Goal: Information Seeking & Learning: Learn about a topic

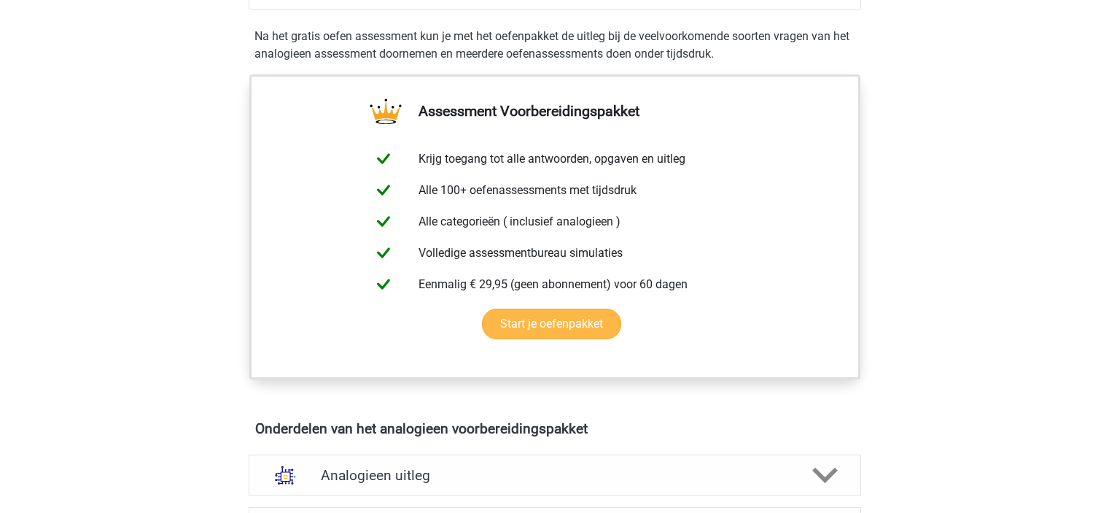
scroll to position [219, 0]
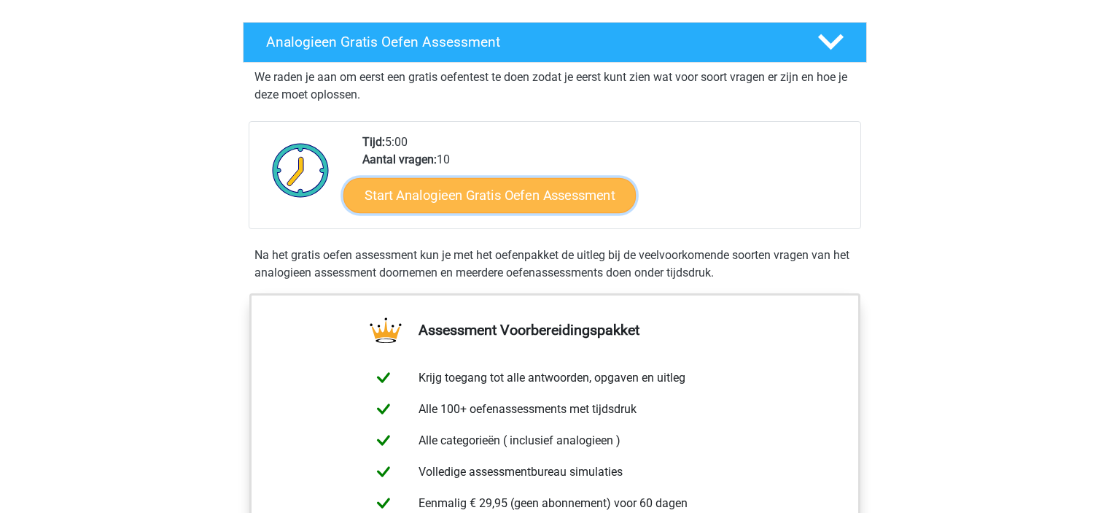
click at [581, 196] on link "Start Analogieen Gratis Oefen Assessment" at bounding box center [490, 194] width 293 height 35
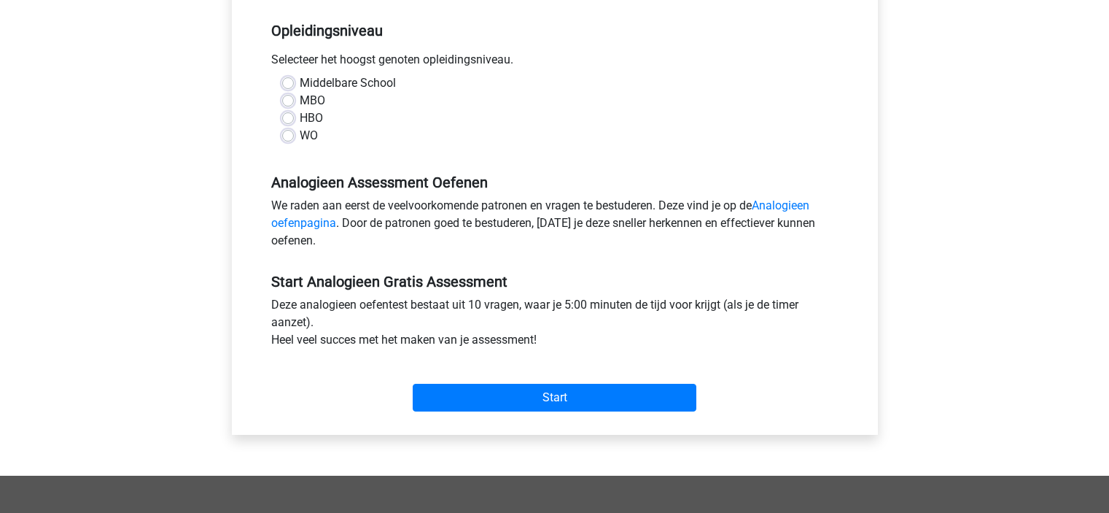
scroll to position [146, 0]
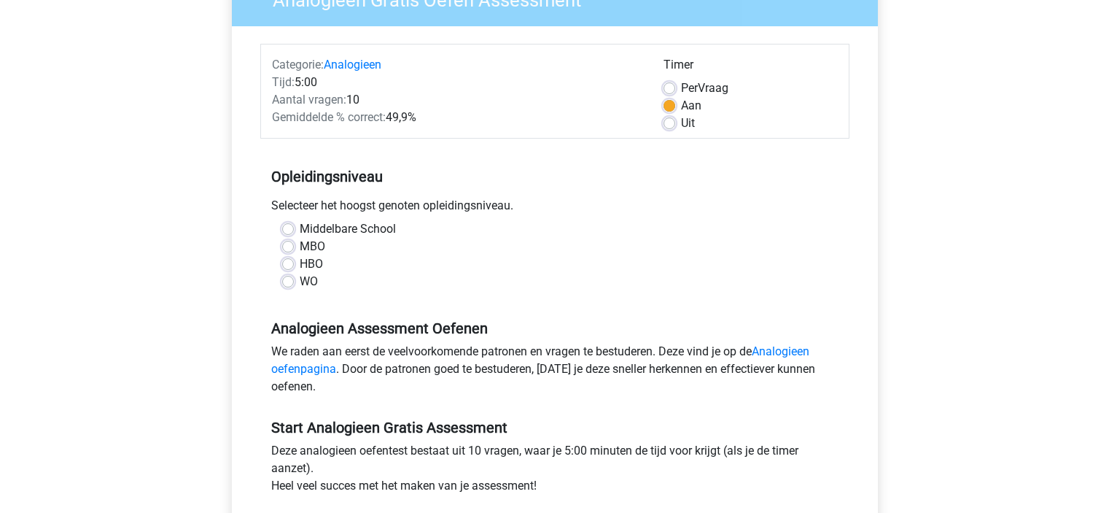
click at [300, 263] on label "HBO" at bounding box center [311, 264] width 23 height 18
click at [286, 263] on input "HBO" at bounding box center [288, 262] width 12 height 15
radio input "true"
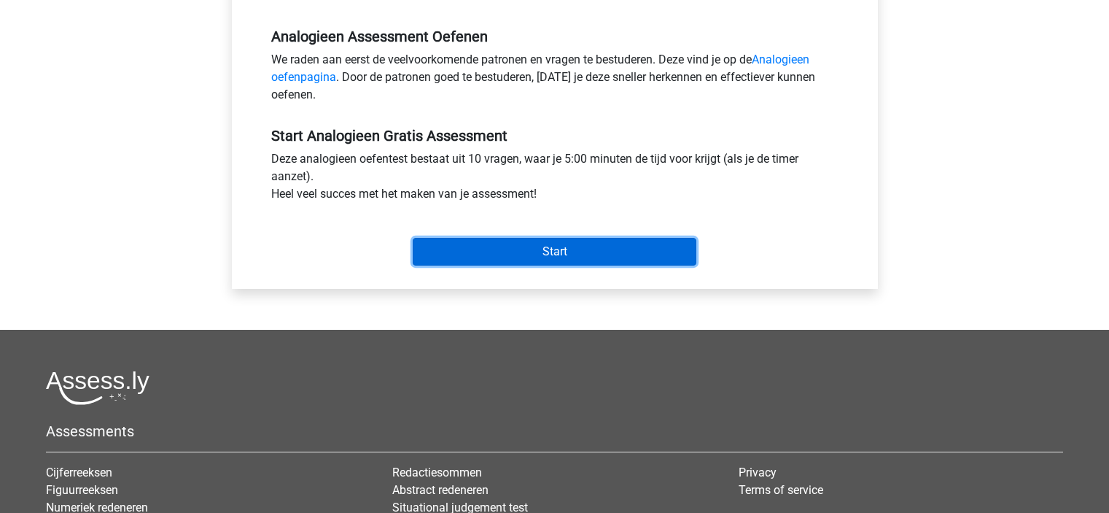
click at [486, 255] on input "Start" at bounding box center [555, 252] width 284 height 28
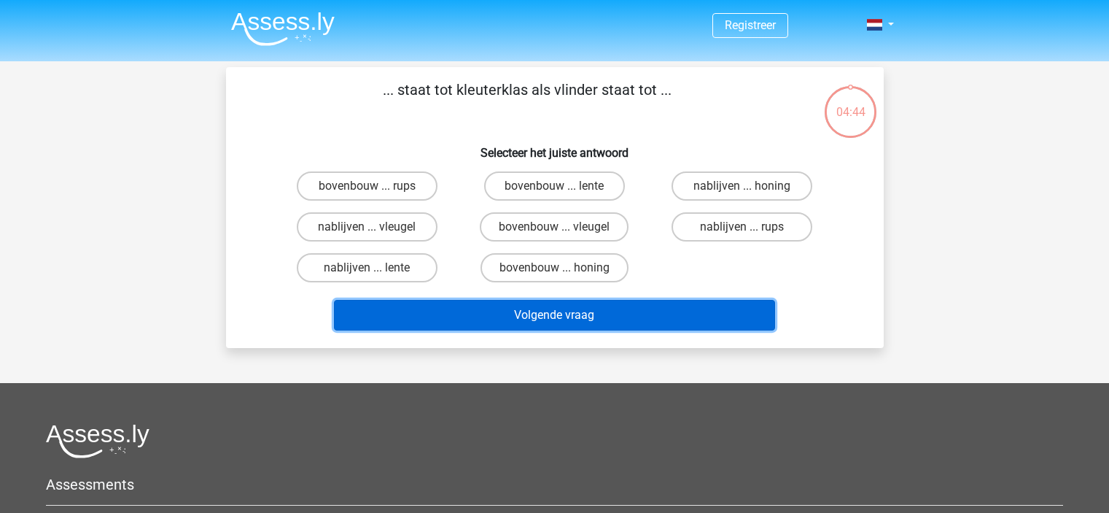
click at [686, 311] on button "Volgende vraag" at bounding box center [554, 315] width 441 height 31
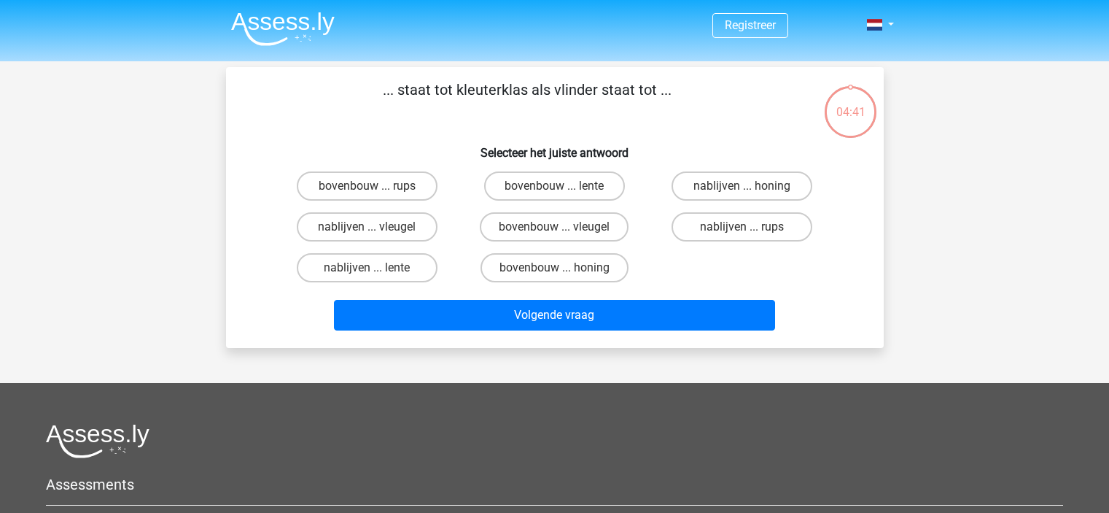
click at [842, 290] on div "Volgende vraag" at bounding box center [554, 312] width 611 height 48
click at [387, 181] on label "bovenbouw ... rups" at bounding box center [367, 185] width 141 height 29
click at [376, 186] on input "bovenbouw ... rups" at bounding box center [371, 190] width 9 height 9
radio input "true"
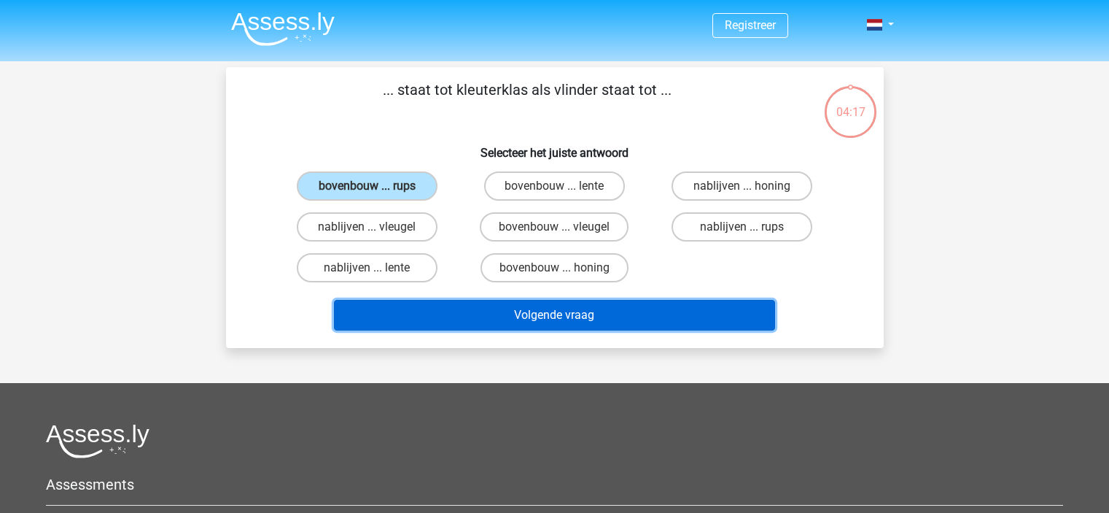
click at [556, 313] on button "Volgende vraag" at bounding box center [554, 315] width 441 height 31
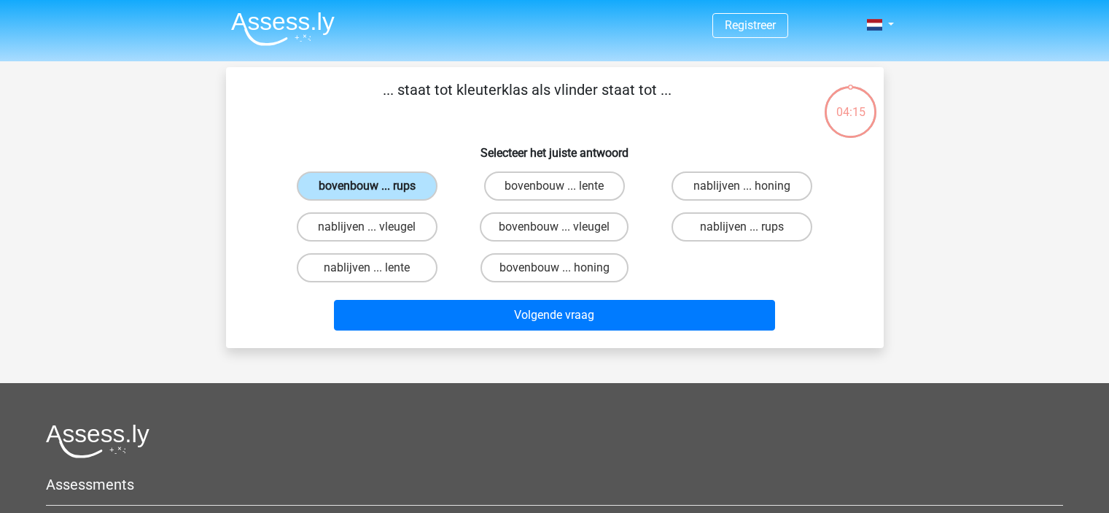
click at [392, 185] on label "bovenbouw ... rups" at bounding box center [367, 185] width 141 height 29
click at [376, 186] on input "bovenbouw ... rups" at bounding box center [371, 190] width 9 height 9
click at [392, 183] on label "bovenbouw ... rups" at bounding box center [367, 185] width 141 height 29
click at [376, 186] on input "bovenbouw ... rups" at bounding box center [371, 190] width 9 height 9
click at [392, 184] on label "bovenbouw ... rups" at bounding box center [367, 185] width 141 height 29
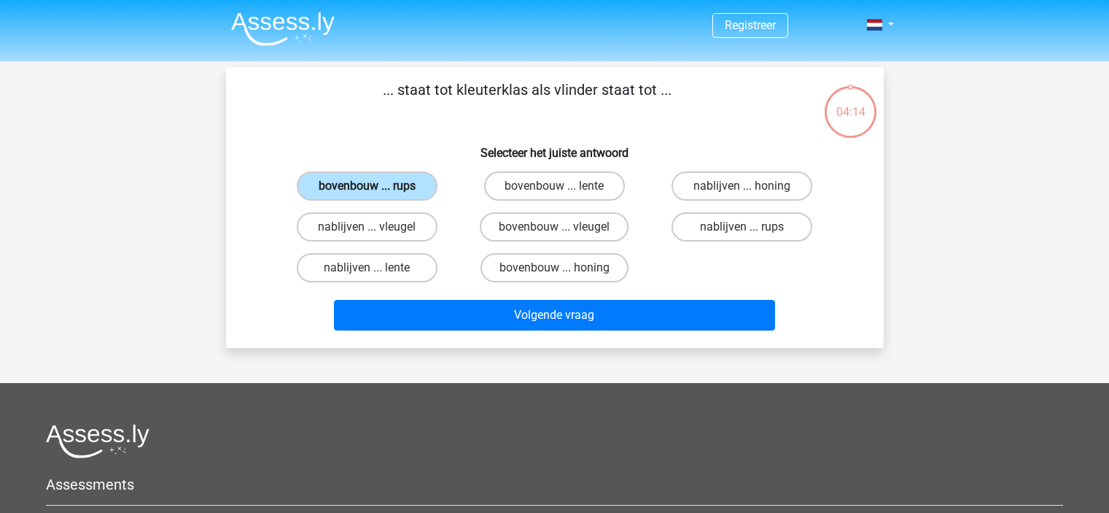
click at [376, 186] on input "bovenbouw ... rups" at bounding box center [371, 190] width 9 height 9
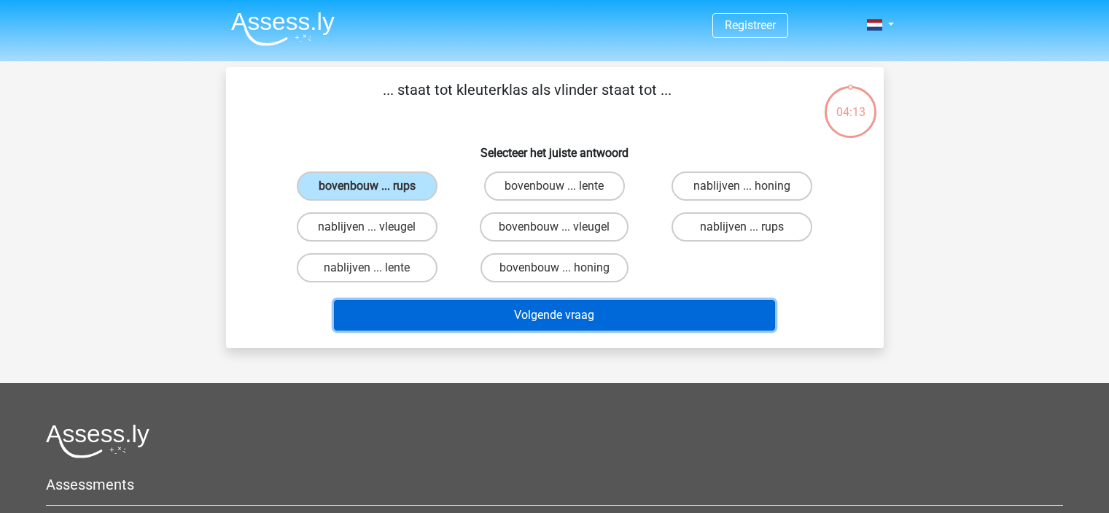
click at [537, 314] on button "Volgende vraag" at bounding box center [554, 315] width 441 height 31
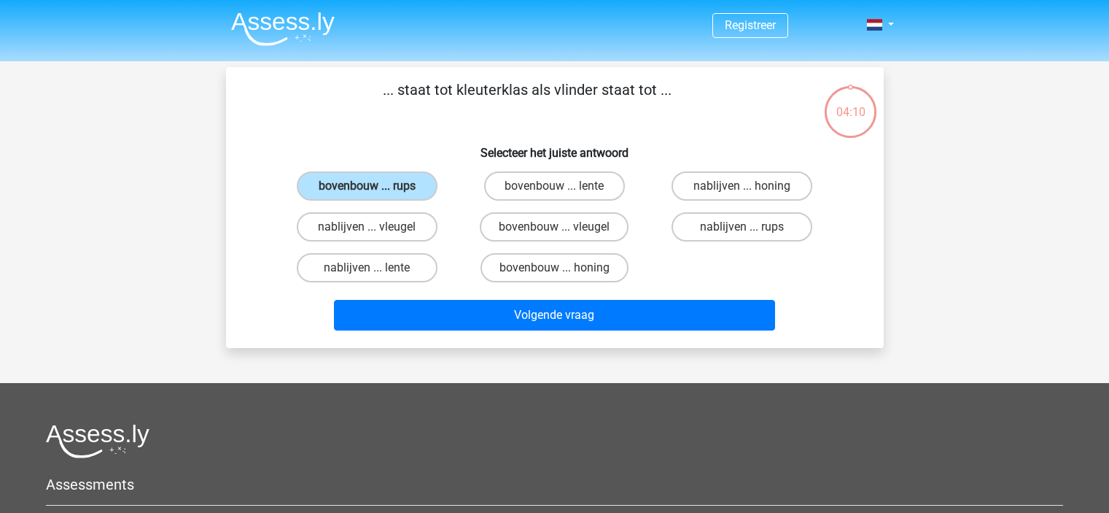
click at [472, 152] on h6 "Selecteer het juiste antwoord" at bounding box center [554, 147] width 611 height 26
click at [354, 182] on label "bovenbouw ... rups" at bounding box center [367, 185] width 141 height 29
click at [367, 186] on input "bovenbouw ... rups" at bounding box center [371, 190] width 9 height 9
click at [354, 182] on label "bovenbouw ... rups" at bounding box center [367, 185] width 141 height 29
click at [367, 186] on input "bovenbouw ... rups" at bounding box center [371, 190] width 9 height 9
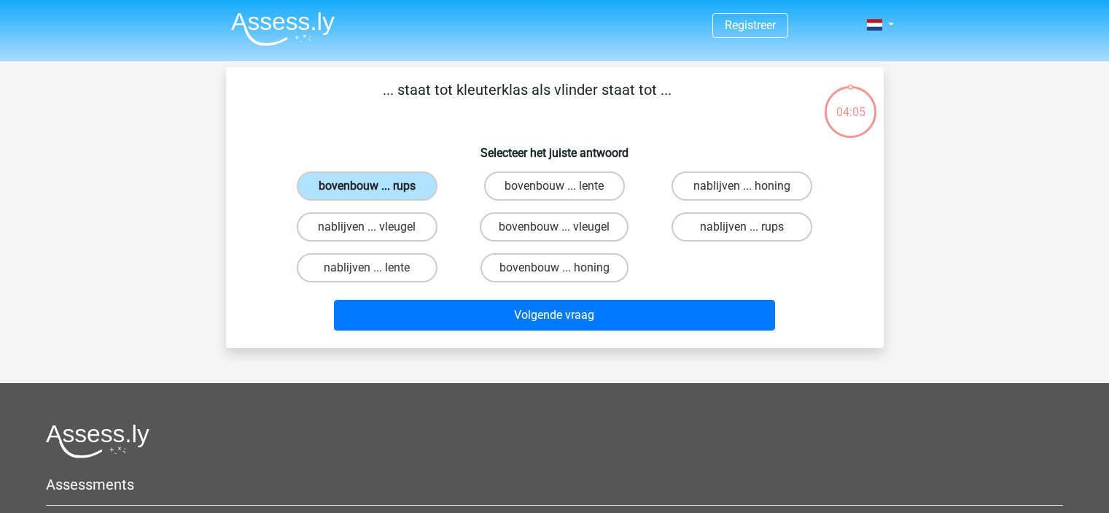
drag, startPoint x: 354, startPoint y: 182, endPoint x: 346, endPoint y: 180, distance: 8.2
click at [346, 180] on label "bovenbouw ... rups" at bounding box center [367, 185] width 141 height 29
click at [367, 186] on input "bovenbouw ... rups" at bounding box center [371, 190] width 9 height 9
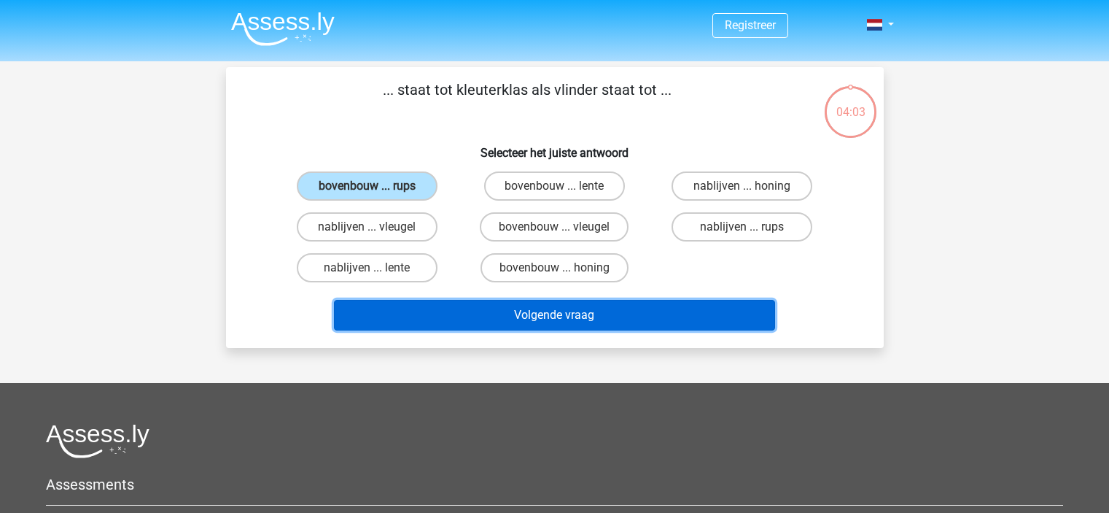
click at [608, 312] on button "Volgende vraag" at bounding box center [554, 315] width 441 height 31
click at [605, 312] on button "Volgende vraag" at bounding box center [554, 315] width 441 height 31
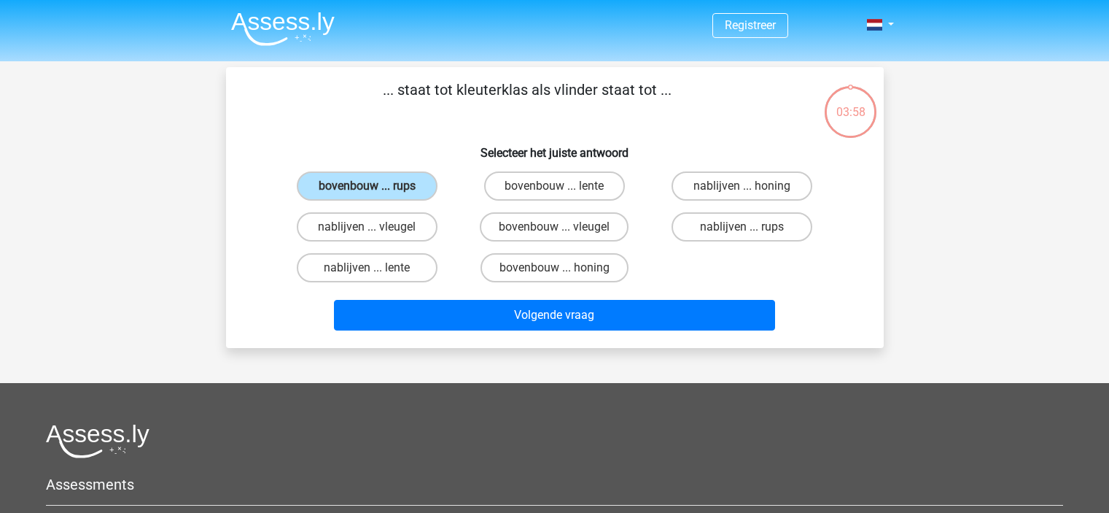
click at [414, 136] on h6 "Selecteer het juiste antwoord" at bounding box center [554, 147] width 611 height 26
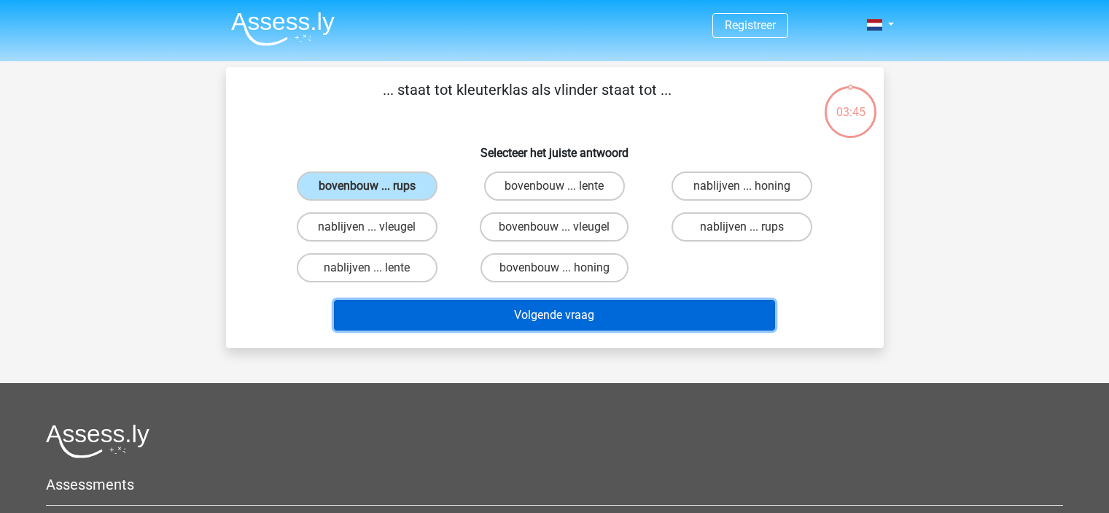
click at [493, 316] on button "Volgende vraag" at bounding box center [554, 315] width 441 height 31
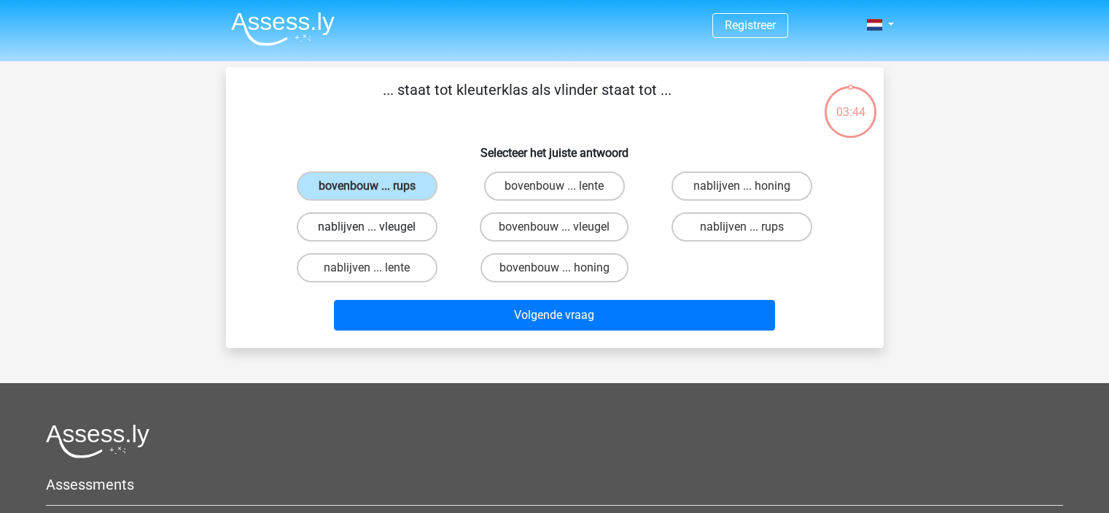
click at [410, 220] on label "nablijven ... vleugel" at bounding box center [367, 226] width 141 height 29
click at [376, 227] on input "nablijven ... vleugel" at bounding box center [371, 231] width 9 height 9
radio input "true"
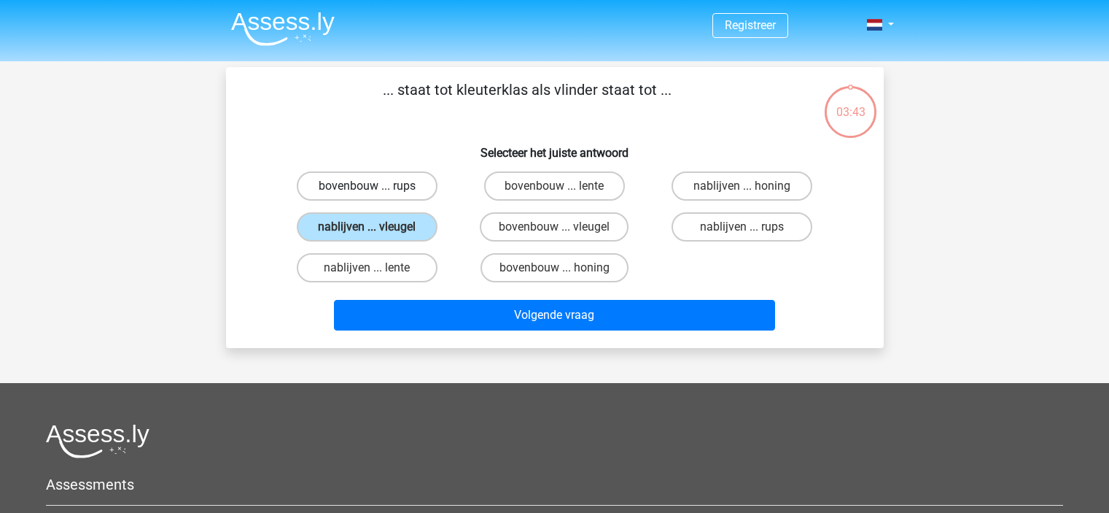
click at [370, 185] on label "bovenbouw ... rups" at bounding box center [367, 185] width 141 height 29
click at [370, 186] on input "bovenbouw ... rups" at bounding box center [371, 190] width 9 height 9
radio input "true"
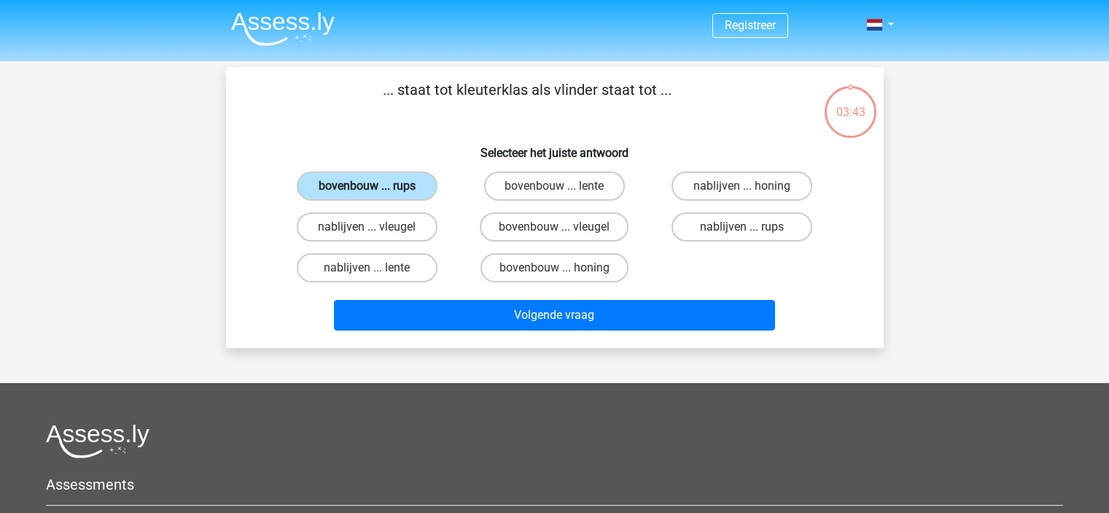
click at [370, 185] on label "bovenbouw ... rups" at bounding box center [367, 185] width 141 height 29
click at [370, 186] on input "bovenbouw ... rups" at bounding box center [371, 190] width 9 height 9
click at [396, 186] on label "bovenbouw ... rups" at bounding box center [367, 185] width 141 height 29
click at [376, 186] on input "bovenbouw ... rups" at bounding box center [371, 190] width 9 height 9
click at [984, 190] on div "Registreer Nederlands English" at bounding box center [554, 384] width 1109 height 768
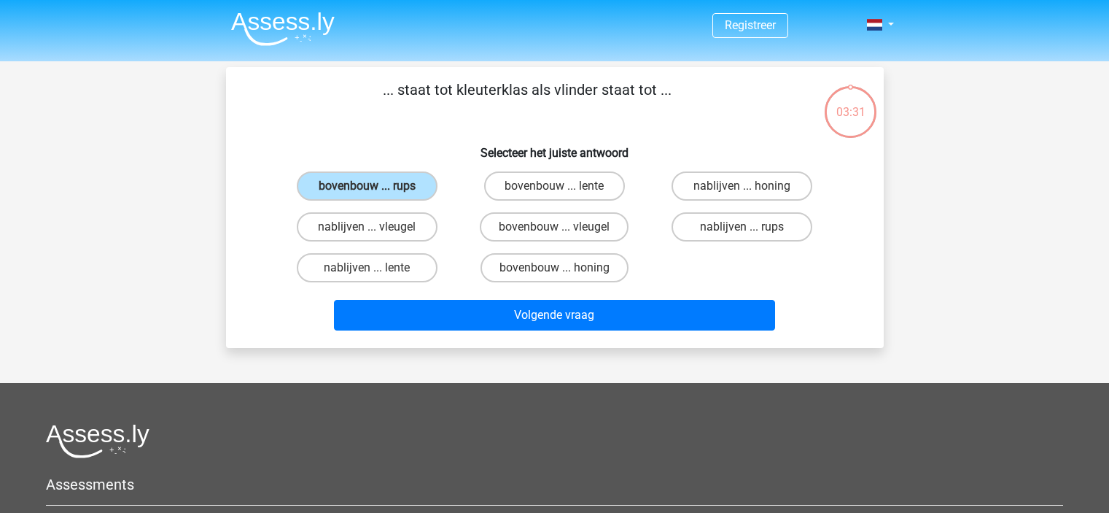
drag, startPoint x: 1007, startPoint y: 123, endPoint x: 1003, endPoint y: 117, distance: 7.5
click at [1007, 123] on div "Registreer Nederlands English" at bounding box center [554, 384] width 1109 height 768
click at [982, 87] on div "Registreer Nederlands English" at bounding box center [554, 384] width 1109 height 768
